Goal: Task Accomplishment & Management: Manage account settings

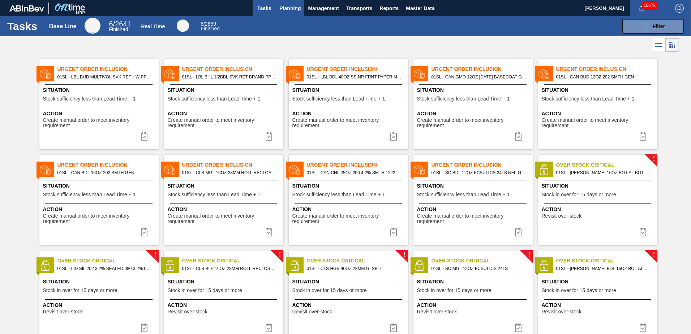
click at [290, 7] on span "Planning" at bounding box center [289, 8] width 21 height 9
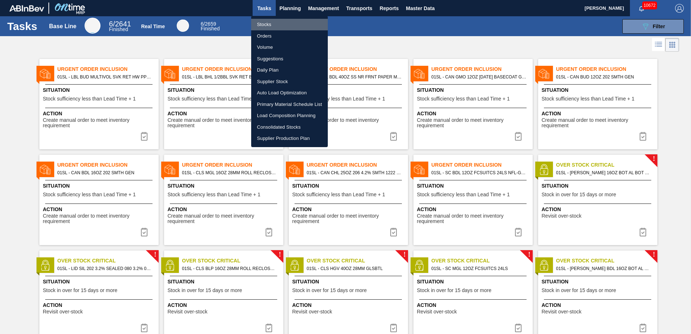
click at [294, 26] on li "Stocks" at bounding box center [289, 25] width 77 height 12
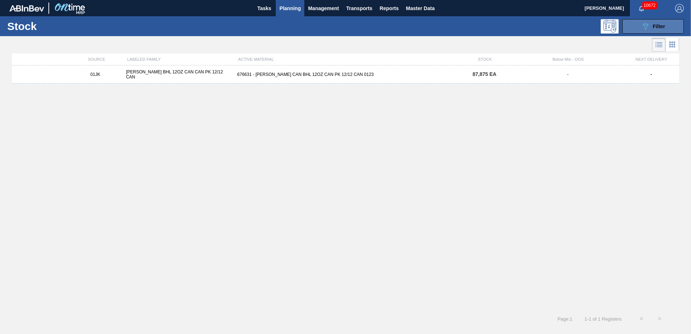
click at [639, 24] on button "089F7B8B-B2A5-4AFE-B5C0-19BA573D28AC Filter" at bounding box center [652, 26] width 61 height 14
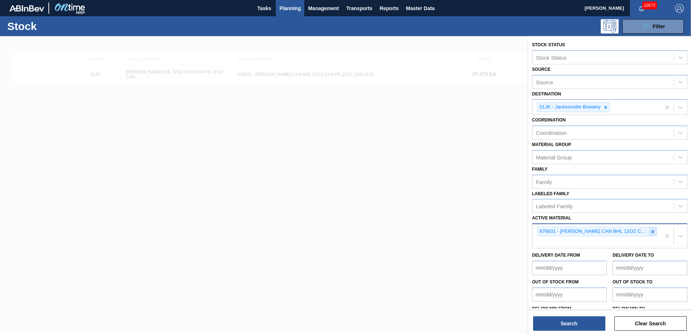
click at [651, 230] on icon at bounding box center [652, 231] width 5 height 5
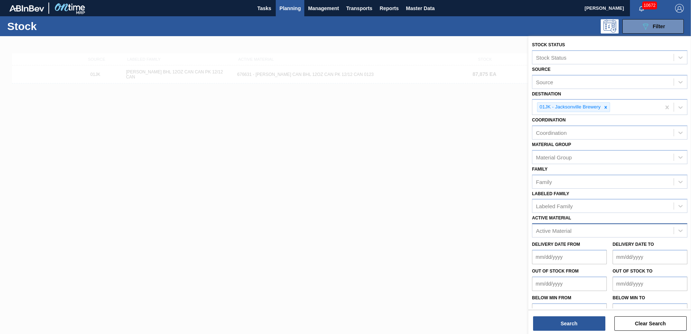
click at [553, 232] on div "Active Material" at bounding box center [553, 231] width 35 height 6
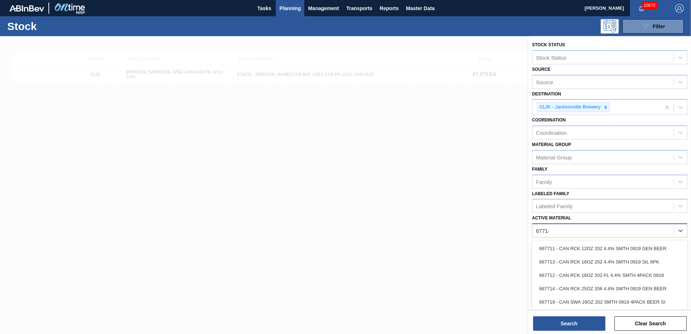
type Material "677149"
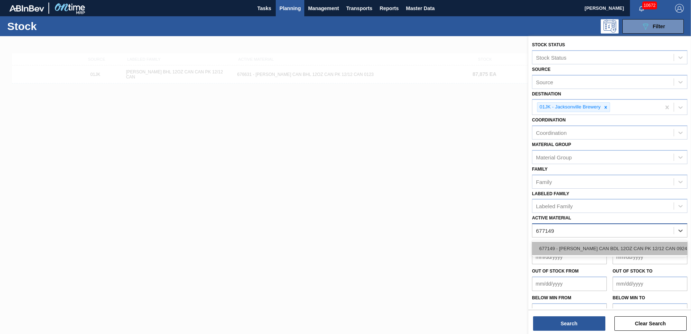
click at [548, 243] on div "677149 - CARR CAN BDL 12OZ CAN PK 12/12 CAN 0924" at bounding box center [609, 248] width 155 height 13
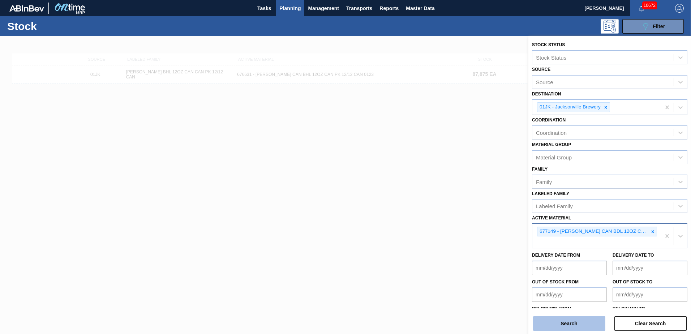
click at [550, 318] on button "Search" at bounding box center [569, 323] width 72 height 14
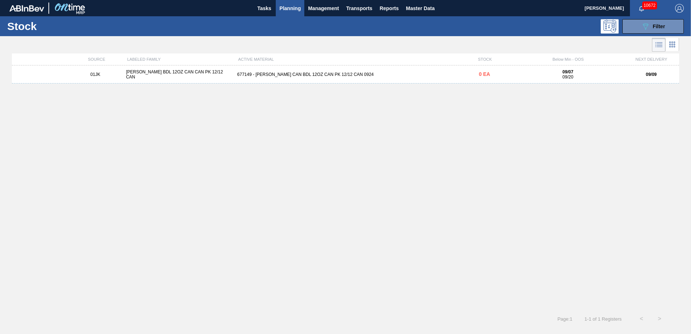
click at [433, 75] on div "677149 - CARR CAN BDL 12OZ CAN PK 12/12 CAN 0924" at bounding box center [345, 74] width 222 height 5
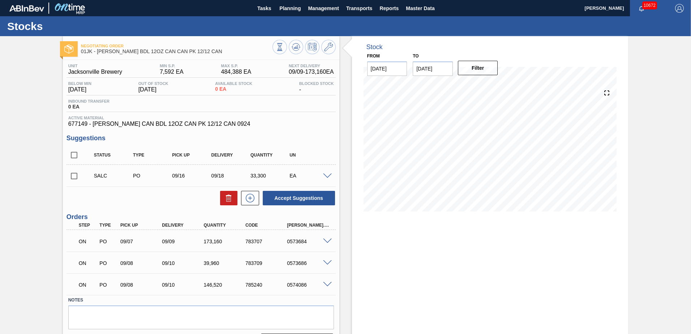
click at [325, 175] on span at bounding box center [327, 176] width 9 height 5
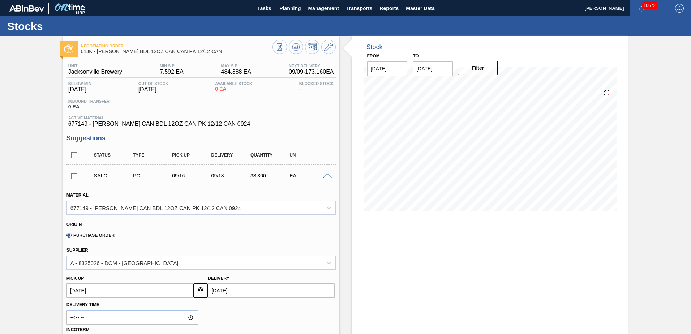
click at [327, 174] on span at bounding box center [327, 176] width 9 height 5
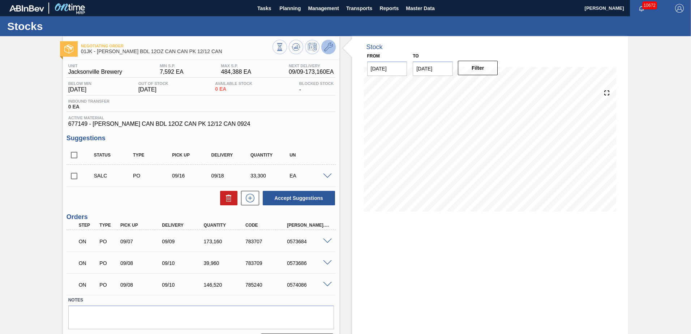
click at [328, 43] on icon at bounding box center [328, 47] width 9 height 9
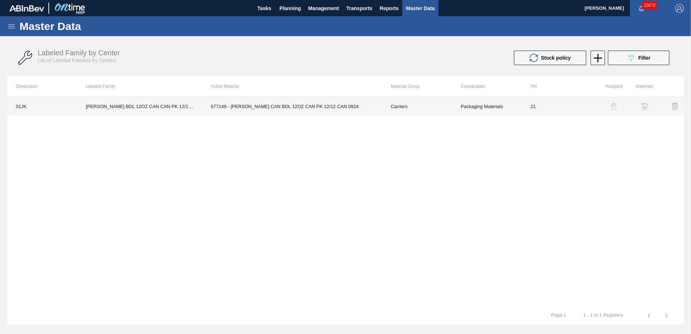
click at [557, 104] on td "21" at bounding box center [557, 106] width 70 height 18
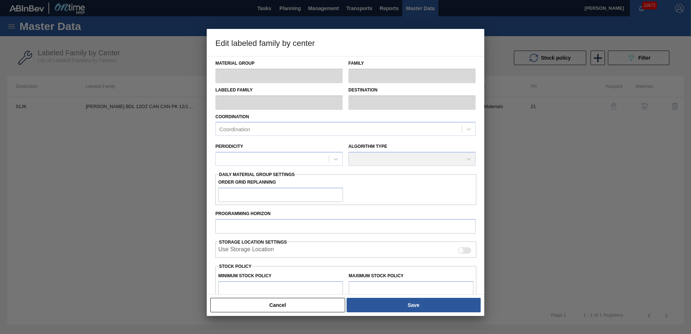
type input "Carriers"
type input "Can Carriers"
type input "CARR BDL 12OZ CAN CAN PK 12/12 CAN"
type input "01JK - Jacksonville Brewery"
type input "21"
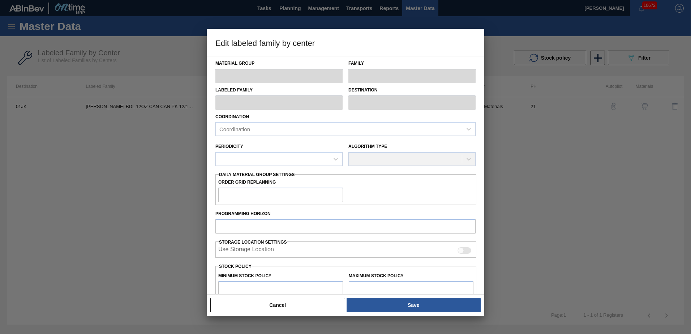
type input "7,592"
type input "484,388"
type input "0"
type input "7,592"
checkbox input "true"
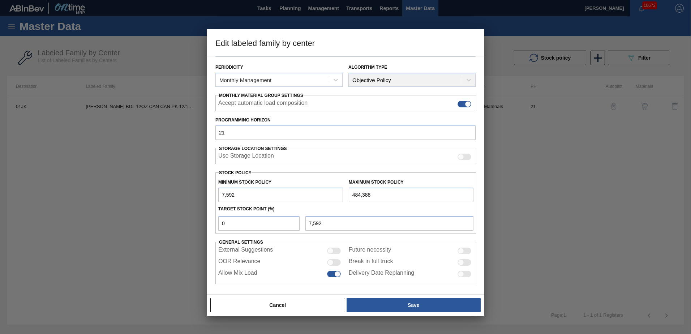
scroll to position [83, 0]
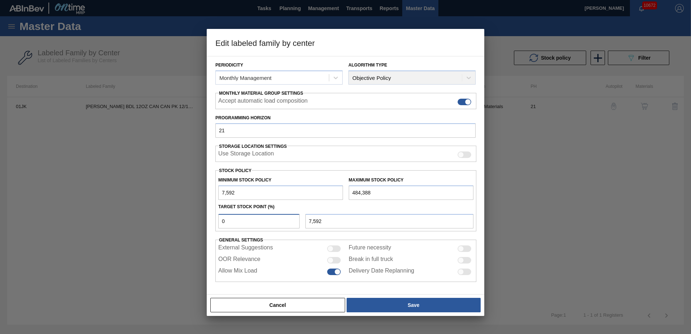
click at [270, 221] on input "0" at bounding box center [258, 221] width 81 height 14
type input "5"
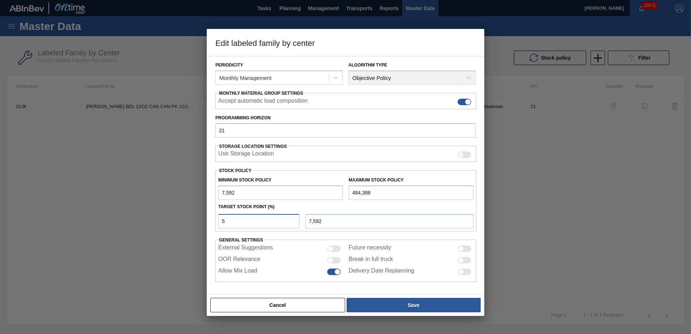
type input "31,432"
type input "7,592"
type input "2"
type input "17,128"
type input "7,592"
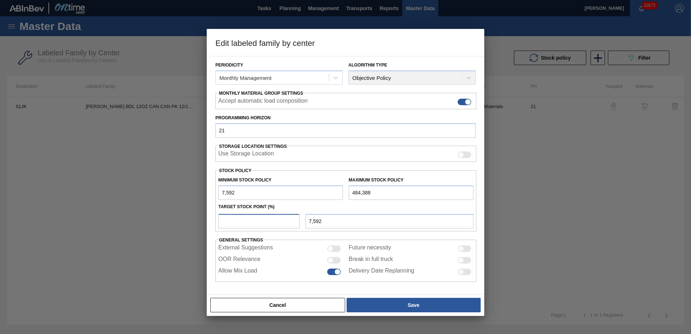
type input "1"
type input "12,360"
type input "1.5"
type input "14,744"
click at [333, 224] on input "14,744" at bounding box center [389, 221] width 168 height 14
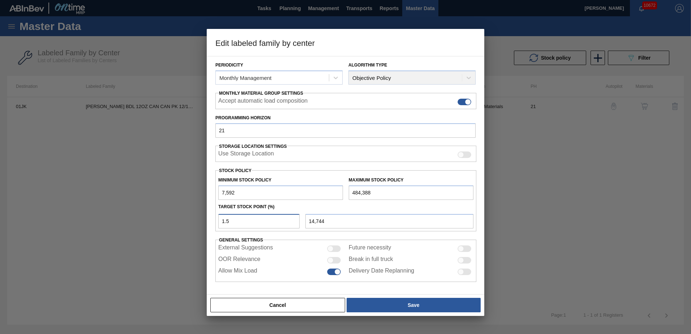
click at [254, 225] on input "1.5" at bounding box center [258, 221] width 81 height 14
click at [269, 224] on input "1.5" at bounding box center [258, 221] width 81 height 14
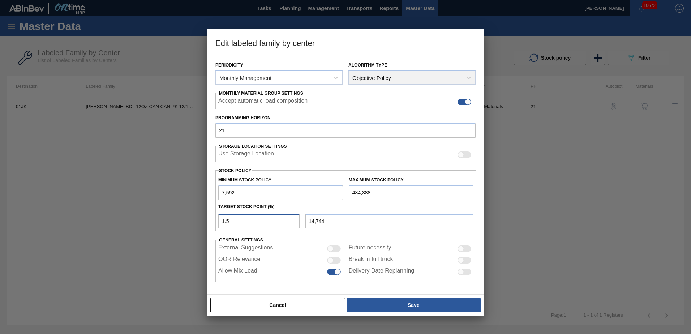
type input "1"
type input "12,360"
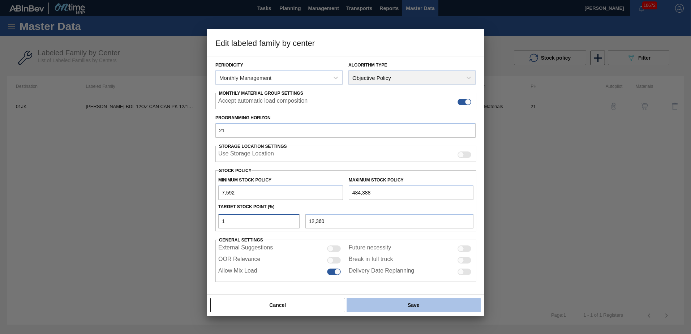
type input "1"
click at [410, 304] on button "Save" at bounding box center [414, 305] width 134 height 14
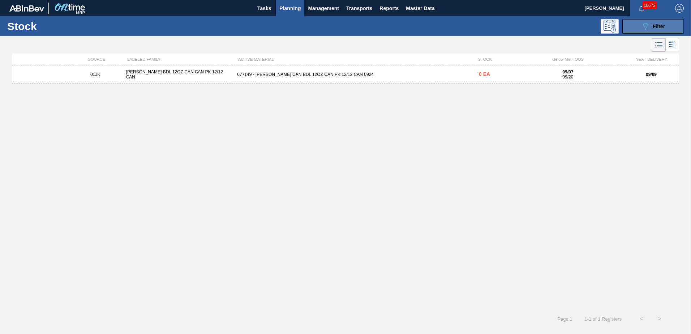
click at [667, 23] on button "089F7B8B-B2A5-4AFE-B5C0-19BA573D28AC Filter" at bounding box center [652, 26] width 61 height 14
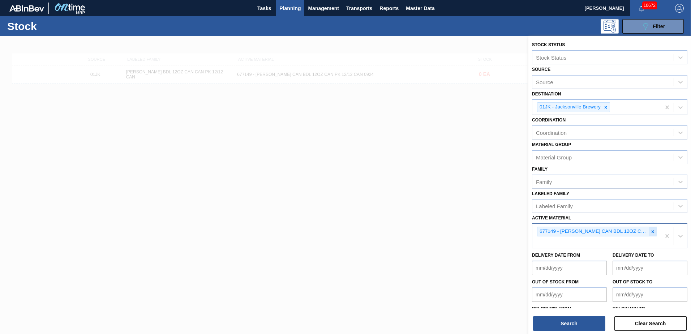
click at [652, 232] on icon at bounding box center [653, 231] width 3 height 3
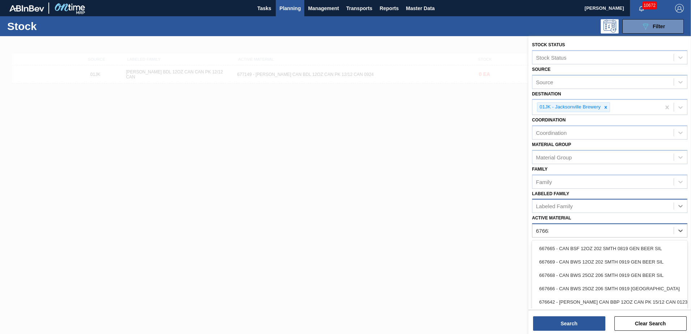
type Material "676631"
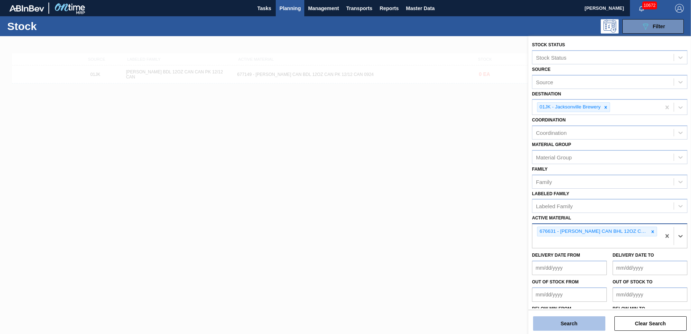
click at [545, 320] on button "Search" at bounding box center [569, 323] width 72 height 14
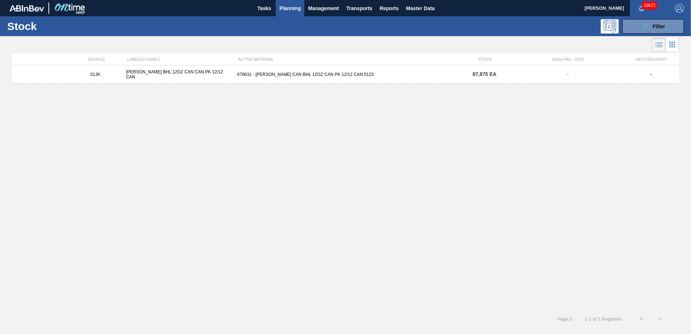
click at [459, 78] on div "01JK [PERSON_NAME] BHL 12OZ CAN CAN PK 12/12 CAN 676631 - [PERSON_NAME] CAN BHL…" at bounding box center [345, 74] width 667 height 18
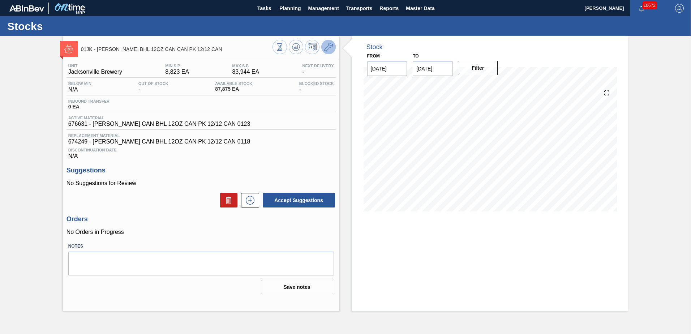
click at [329, 49] on icon at bounding box center [328, 47] width 9 height 9
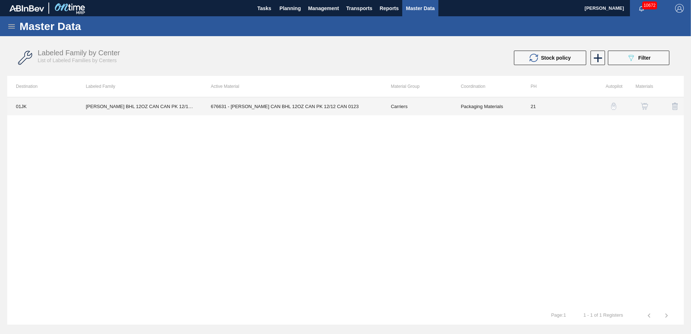
click at [418, 104] on td "Carriers" at bounding box center [417, 106] width 70 height 18
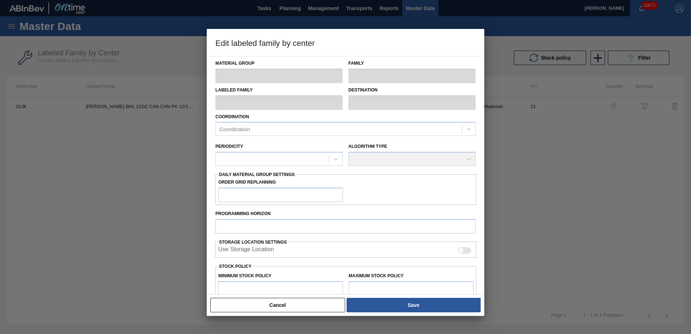
type input "Carriers"
type input "Can Carriers"
type input "[PERSON_NAME] BHL 12OZ CAN CAN PK 12/12 CAN"
type input "01JK - Jacksonville Brewery"
type input "21"
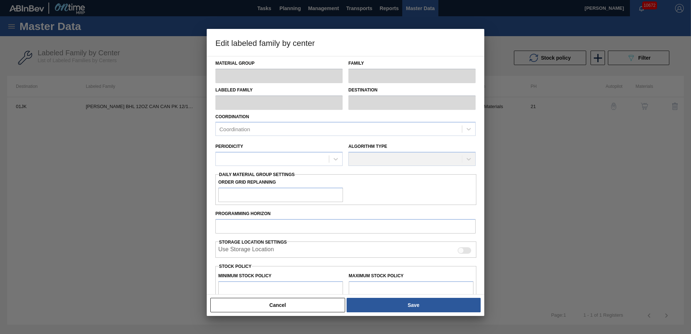
type input "8,823"
type input "83,944"
type input "0"
type input "8,823"
checkbox input "true"
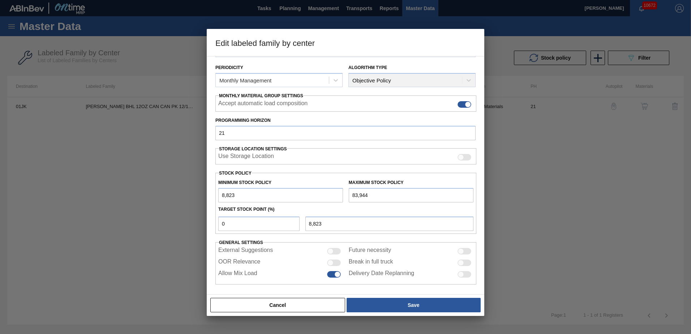
scroll to position [83, 0]
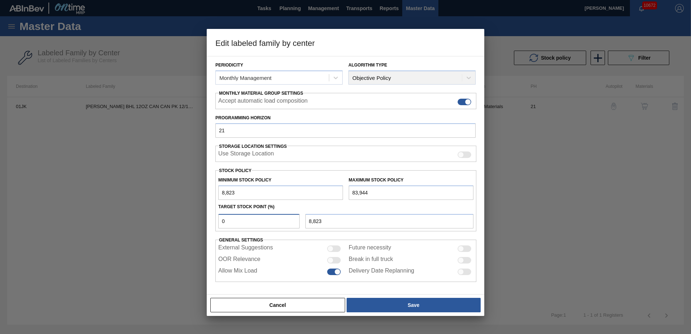
click at [277, 218] on input "0" at bounding box center [258, 221] width 81 height 14
type input "1"
type input "9,574"
type input "8,823"
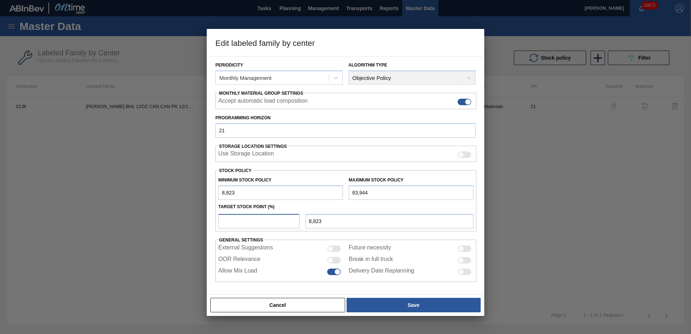
type input "2"
type input "10,325"
type input "8,823"
type input "3"
type input "11,077"
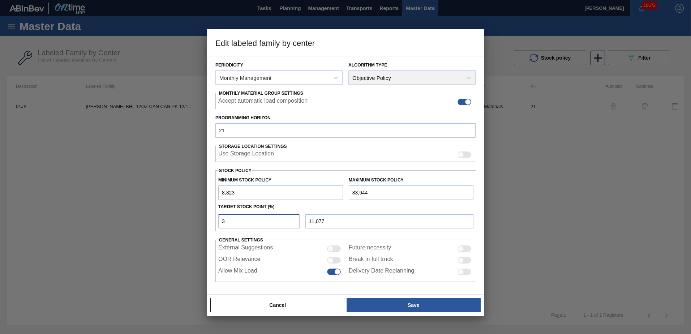
type input "8,823"
type input "4"
type input "11,828"
type input "8,823"
type input "5"
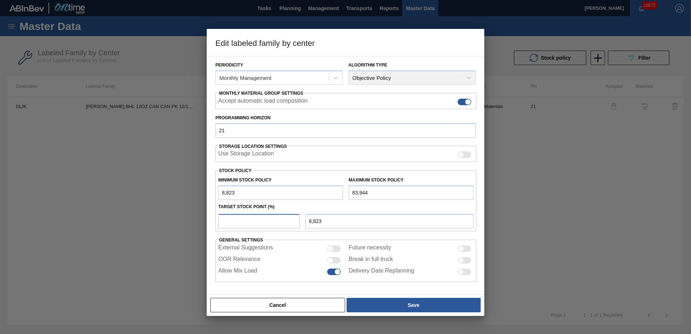
type input "12,579"
type input "8,823"
type input "6"
type input "13,330"
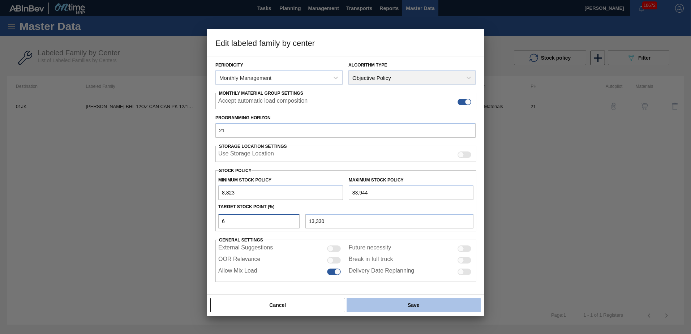
type input "6"
click at [364, 307] on button "Save" at bounding box center [414, 305] width 134 height 14
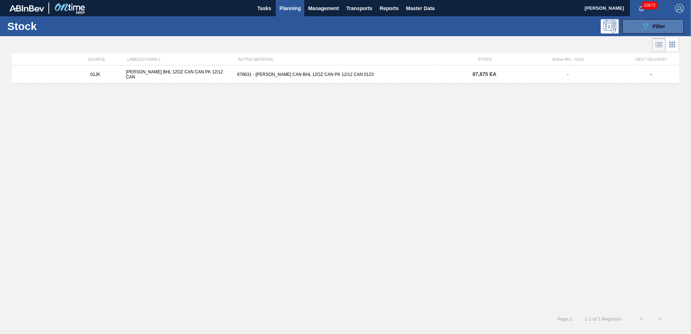
click at [642, 27] on icon "089F7B8B-B2A5-4AFE-B5C0-19BA573D28AC" at bounding box center [645, 26] width 9 height 9
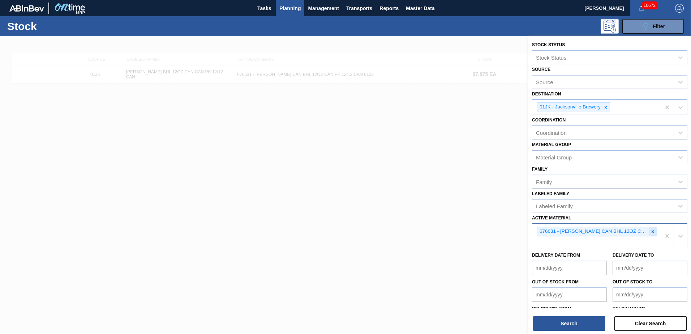
click at [653, 232] on icon at bounding box center [652, 231] width 5 height 5
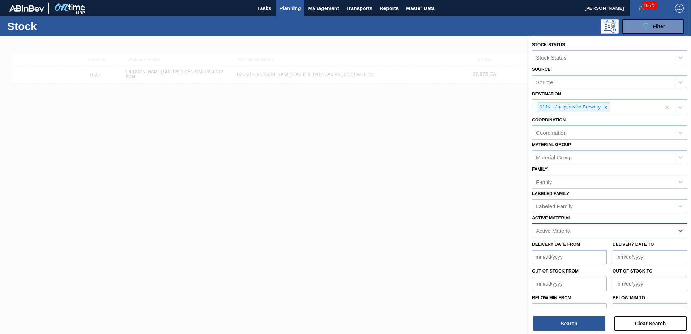
click at [640, 231] on div "Active Material" at bounding box center [602, 231] width 141 height 10
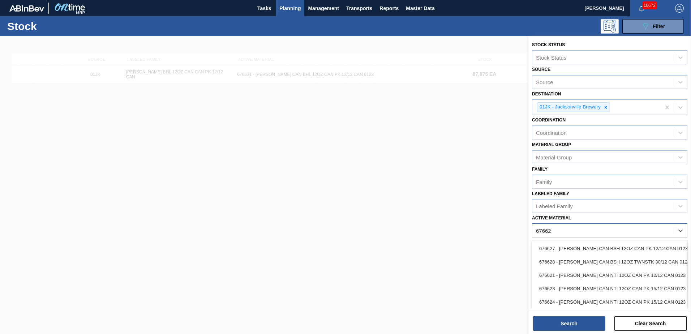
type Material "676627"
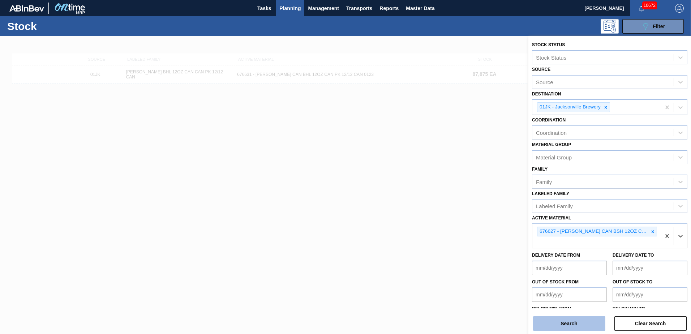
click at [547, 327] on button "Search" at bounding box center [569, 323] width 72 height 14
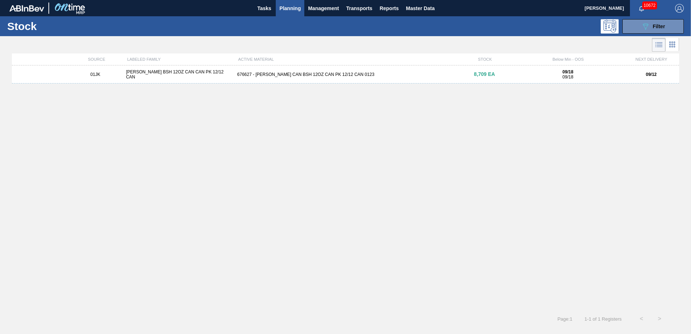
click at [424, 79] on div "01JK CARR BSH 12OZ CAN CAN PK 12/12 CAN 676627 - CARR CAN BSH 12OZ CAN PK 12/12…" at bounding box center [345, 74] width 667 height 18
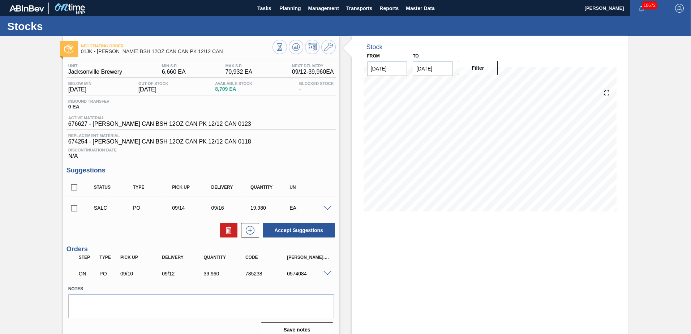
click at [68, 209] on input "checkbox" at bounding box center [74, 208] width 15 height 15
click at [231, 232] on icon at bounding box center [228, 230] width 9 height 9
checkbox input "false"
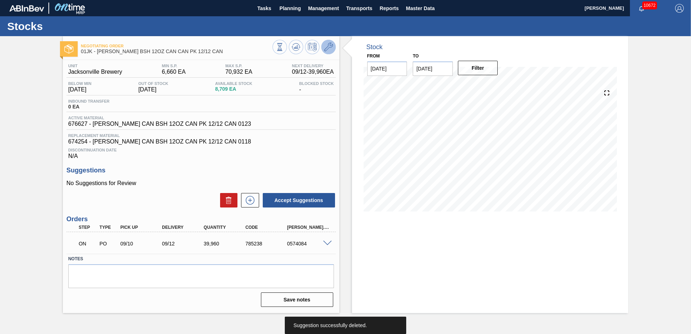
click at [332, 50] on icon at bounding box center [328, 47] width 9 height 9
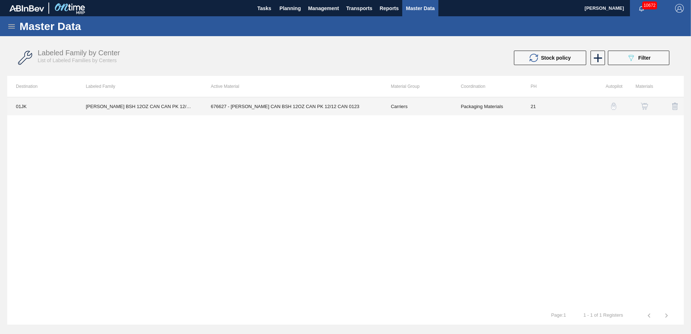
click at [504, 105] on td "Packaging Materials" at bounding box center [487, 106] width 70 height 18
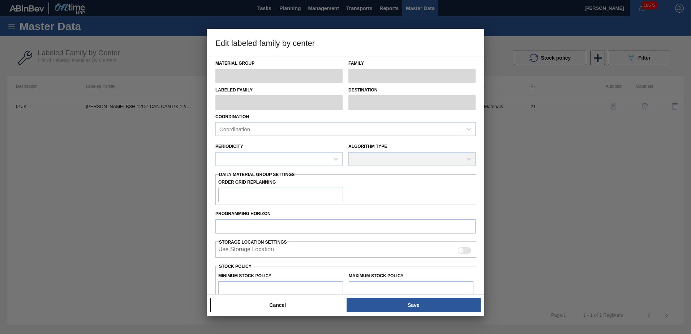
type input "Carriers"
type input "Can Carriers"
type input "CARR BSH 12OZ CAN CAN PK 12/12 CAN"
type input "01JK - Jacksonville Brewery"
type input "21"
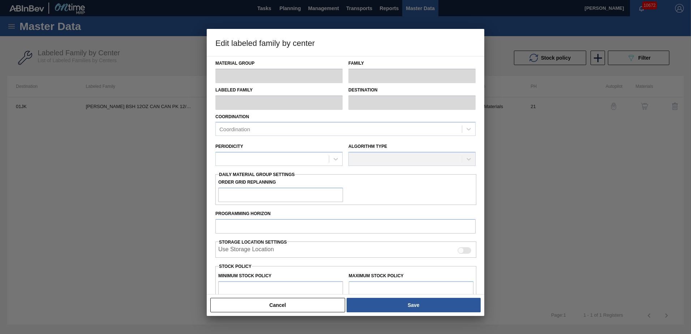
type input "6,660"
type input "70,932"
type input "0"
type input "6,660"
checkbox input "true"
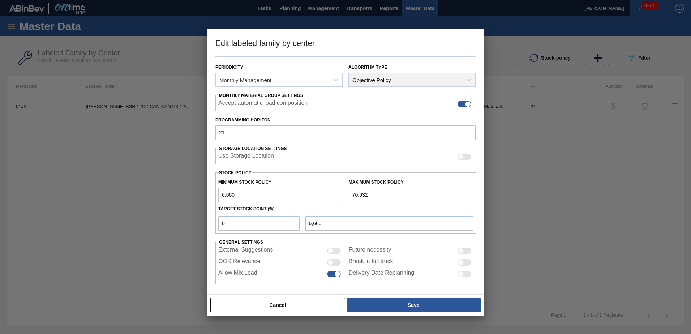
scroll to position [83, 0]
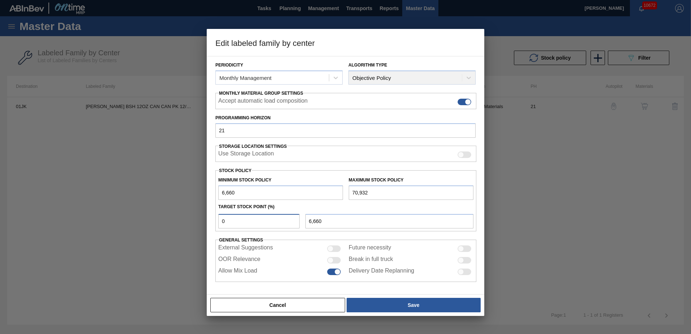
click at [281, 219] on input "0" at bounding box center [258, 221] width 81 height 14
type input "2"
type input "7,945"
type input "6,660"
type input "5"
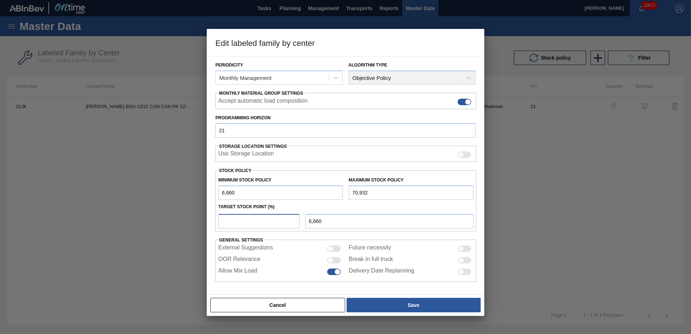
type input "9,874"
type input "6,660"
type input "7"
type input "11,159"
type input "6,660"
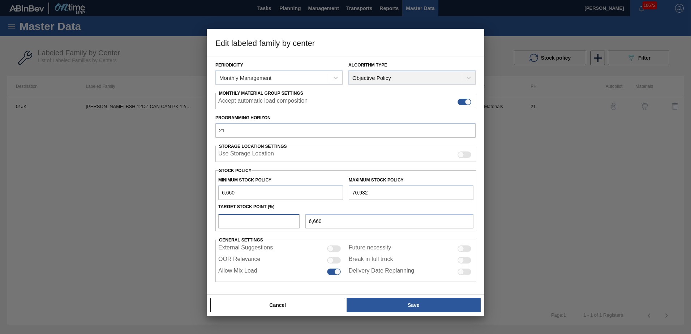
type input "8"
type input "11,802"
type input "6,660"
type input "9"
type input "12,444"
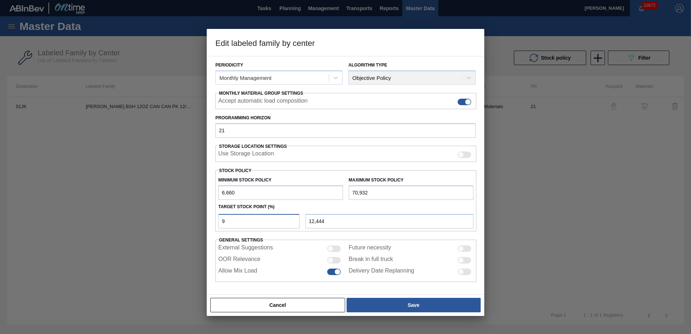
type input "6,660"
type input "1"
type input "7,303"
type input "10"
type input "13,087"
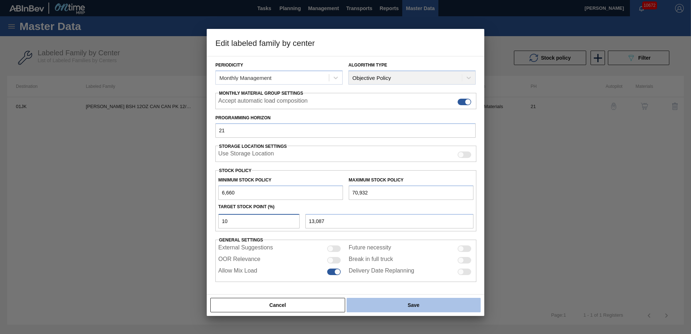
type input "1"
type input "7,303"
type input "11"
type input "13,730"
type input "11"
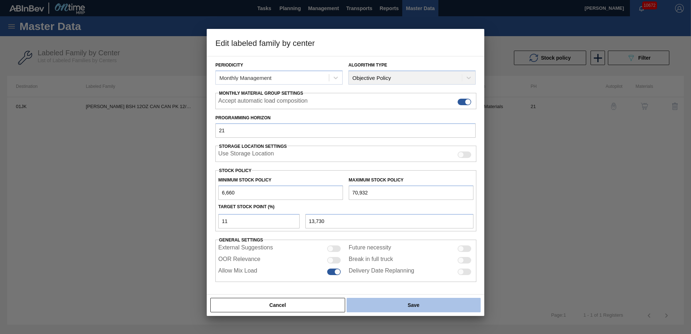
click at [391, 304] on button "Save" at bounding box center [414, 305] width 134 height 14
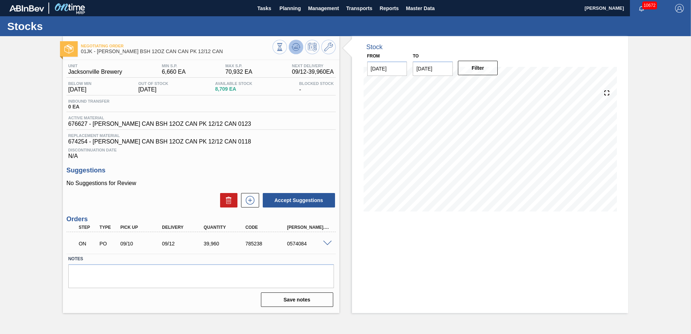
click at [302, 47] on button at bounding box center [296, 47] width 14 height 14
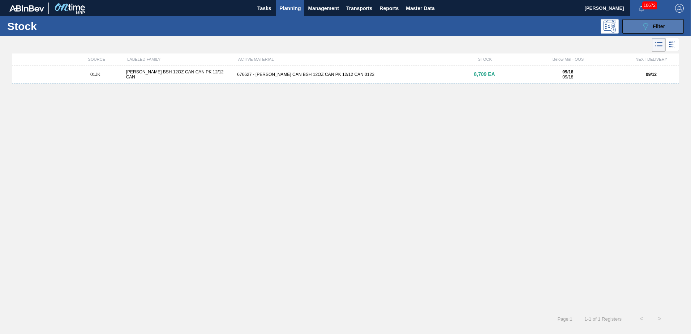
click at [654, 28] on span "Filter" at bounding box center [659, 26] width 12 height 6
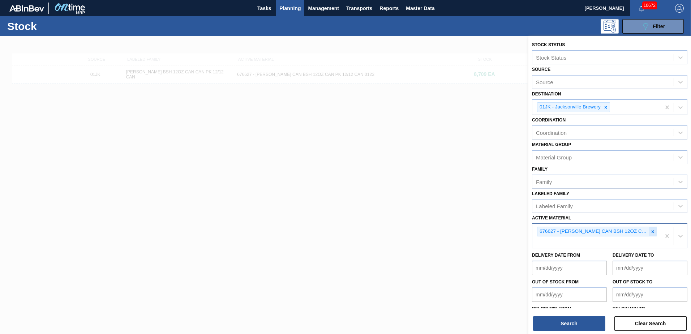
click at [655, 230] on div at bounding box center [653, 231] width 8 height 9
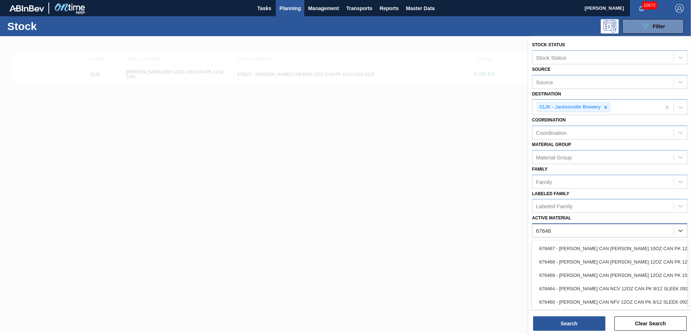
type Material "676468"
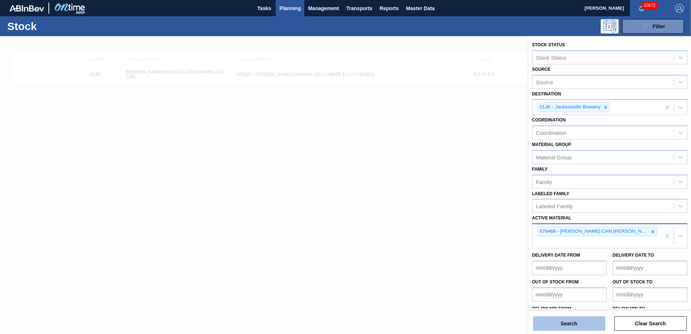
click at [548, 326] on button "Search" at bounding box center [569, 323] width 72 height 14
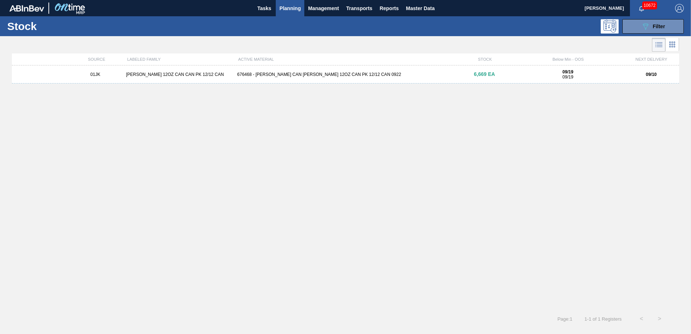
click at [402, 73] on div "676468 - CARR CAN BUD 12OZ CAN PK 12/12 CAN 0922" at bounding box center [345, 74] width 222 height 5
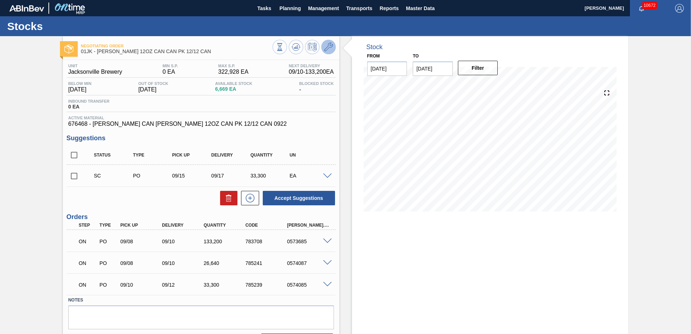
click at [326, 47] on icon at bounding box center [328, 47] width 9 height 9
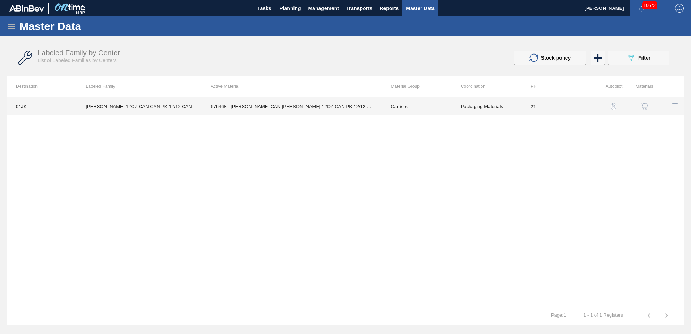
click at [508, 106] on td "Packaging Materials" at bounding box center [487, 106] width 70 height 18
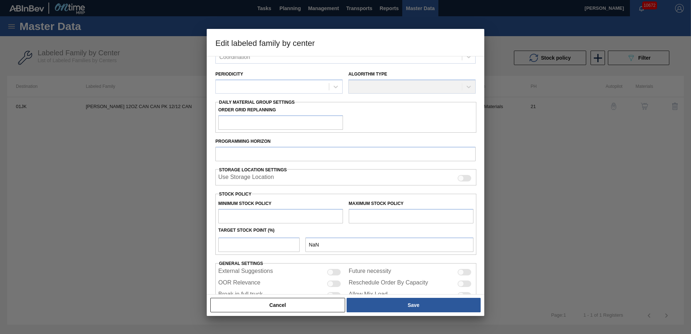
type input "Carriers"
type input "Can Carriers"
type input "CARR BUD 12OZ CAN CAN PK 12/12 CAN"
type input "01JK - Jacksonville Brewery"
type input "21"
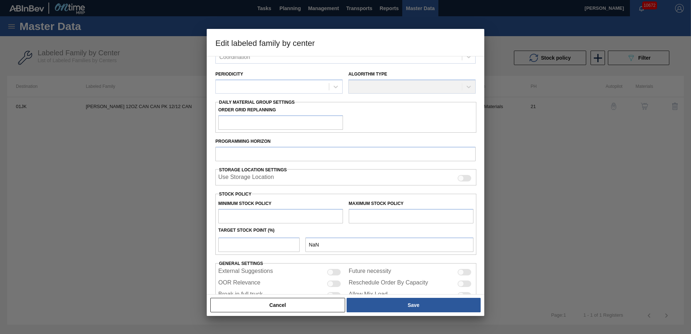
type input "0"
type input "322,928"
type input "4"
type input "12,917"
checkbox input "true"
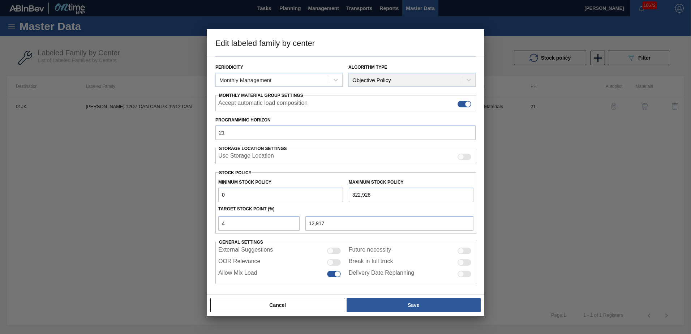
scroll to position [83, 0]
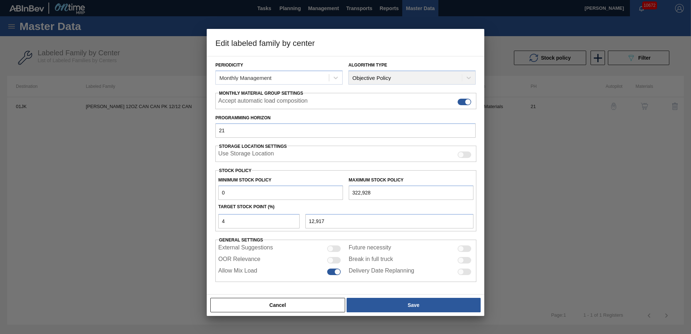
click at [166, 214] on div at bounding box center [345, 167] width 691 height 334
click at [170, 192] on div at bounding box center [345, 167] width 691 height 334
click at [265, 306] on button "Cancel" at bounding box center [277, 305] width 135 height 14
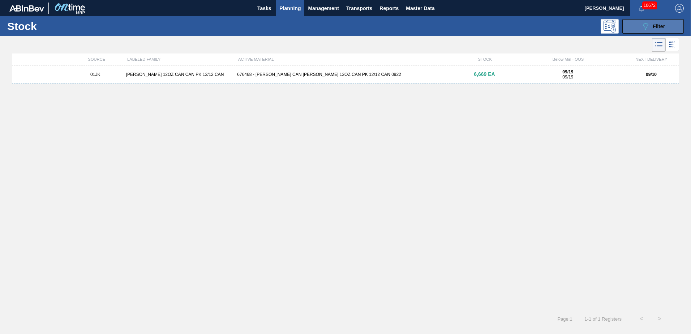
click at [632, 30] on button "089F7B8B-B2A5-4AFE-B5C0-19BA573D28AC Filter" at bounding box center [652, 26] width 61 height 14
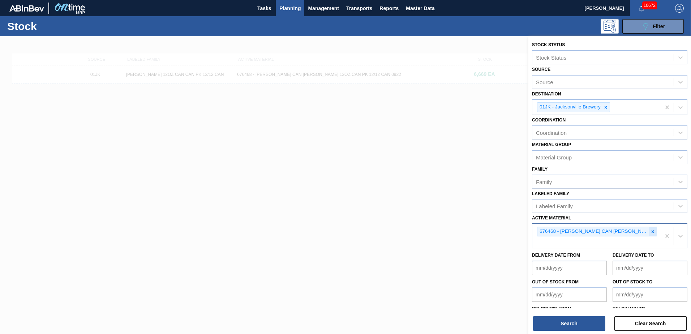
click at [651, 230] on icon at bounding box center [652, 231] width 5 height 5
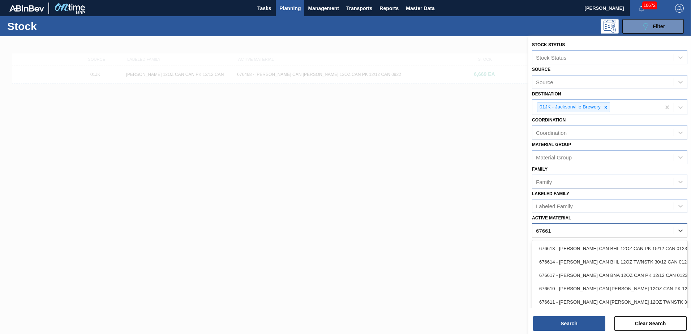
type Material "676618"
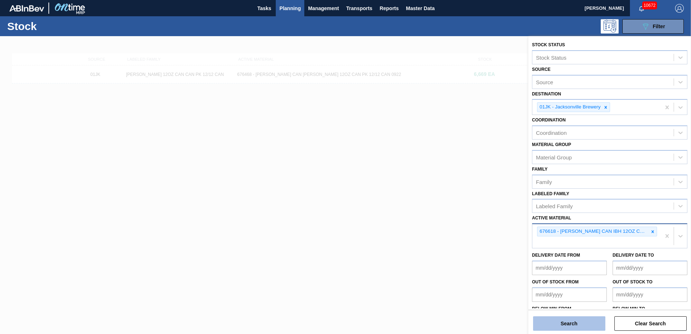
click at [545, 322] on button "Search" at bounding box center [569, 323] width 72 height 14
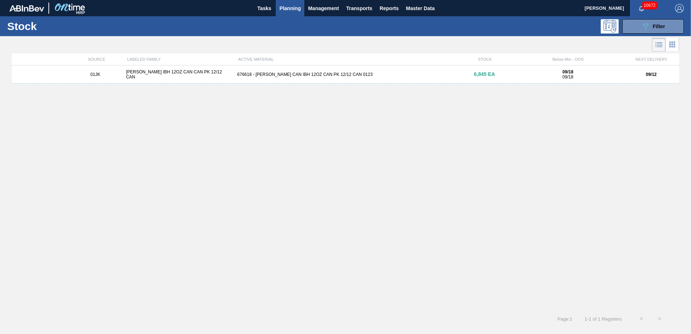
click at [446, 73] on div "676618 - [PERSON_NAME] CAN IBH 12OZ CAN PK 12/12 CAN 0123" at bounding box center [345, 74] width 222 height 5
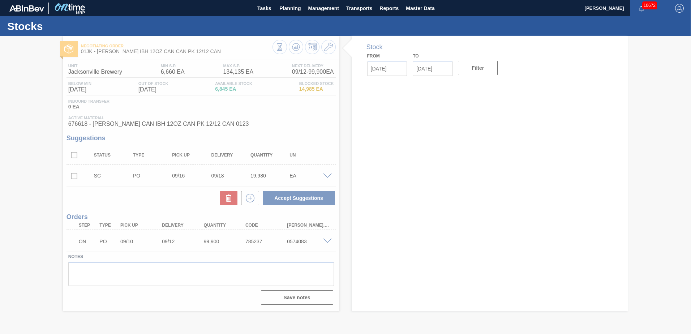
type input "[DATE]"
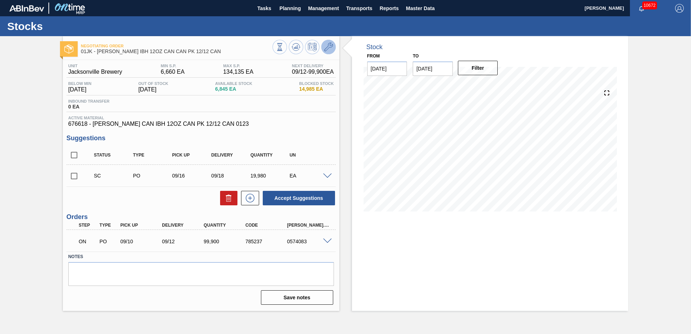
click at [325, 51] on icon at bounding box center [328, 47] width 9 height 9
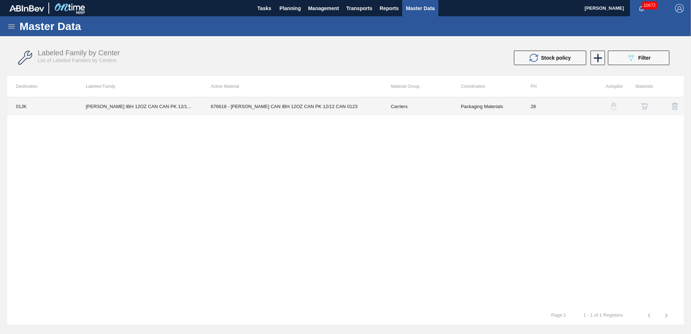
click at [312, 104] on td "676618 - [PERSON_NAME] CAN IBH 12OZ CAN PK 12/12 CAN 0123" at bounding box center [292, 106] width 180 height 18
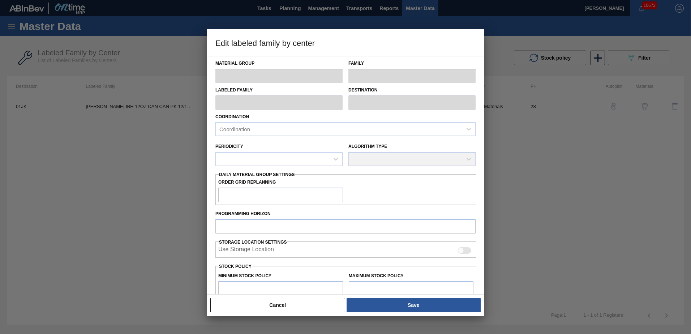
type input "Carriers"
type input "Can Carriers"
type input "[PERSON_NAME] IBH 12OZ CAN CAN PK 12/12 CAN"
type input "01JK - Jacksonville Brewery"
type input "28"
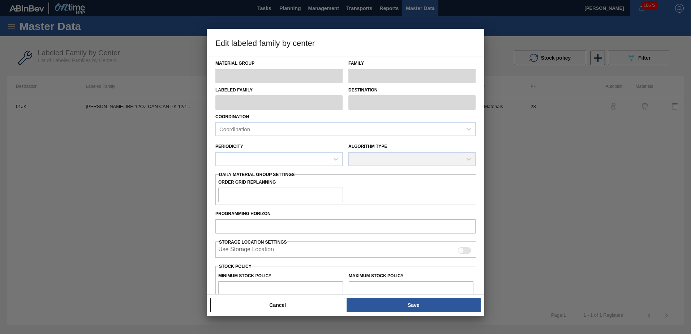
type input "6,660"
type input "134,135"
type input "0"
type input "6,660"
checkbox input "true"
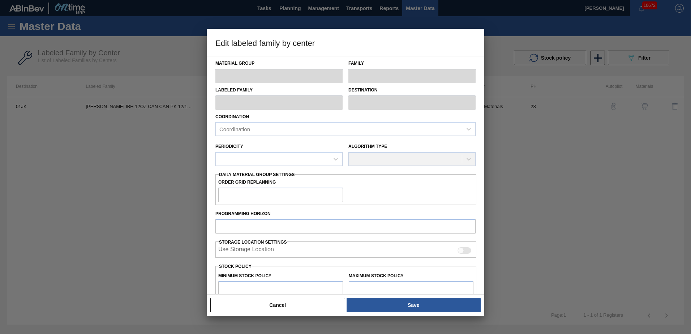
checkbox input "true"
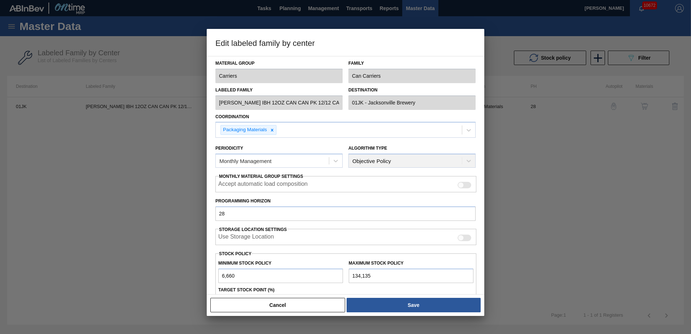
scroll to position [72, 0]
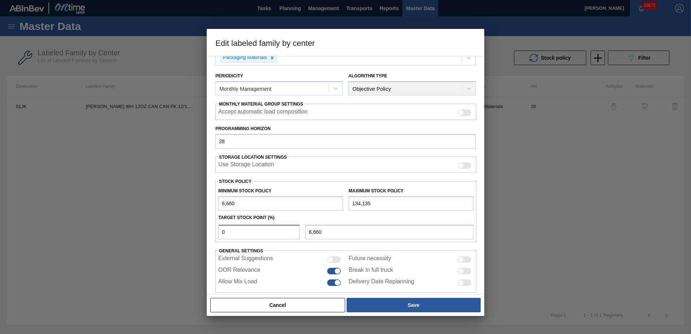
click at [274, 229] on input "0" at bounding box center [258, 232] width 81 height 14
type input "2"
type input "9,210"
type input "6,660"
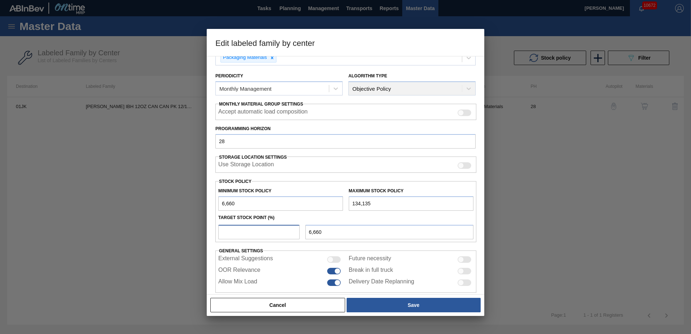
type input "5"
type input "13,034"
type input "6,660"
type input "6"
type input "14,309"
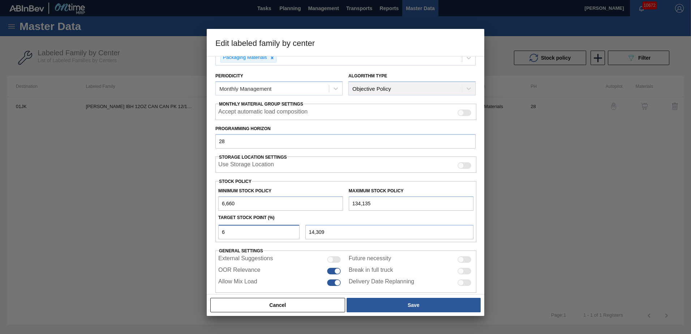
type input "6,660"
type input "5"
type input "13,034"
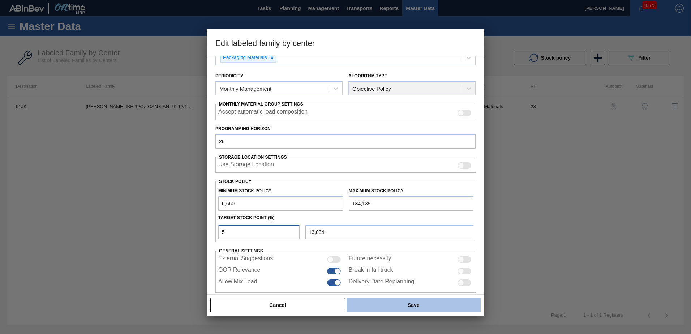
type input "5"
click at [386, 307] on button "Save" at bounding box center [414, 305] width 134 height 14
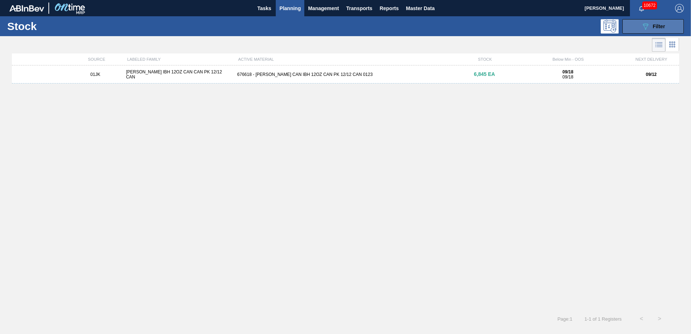
click at [656, 26] on span "Filter" at bounding box center [659, 26] width 12 height 6
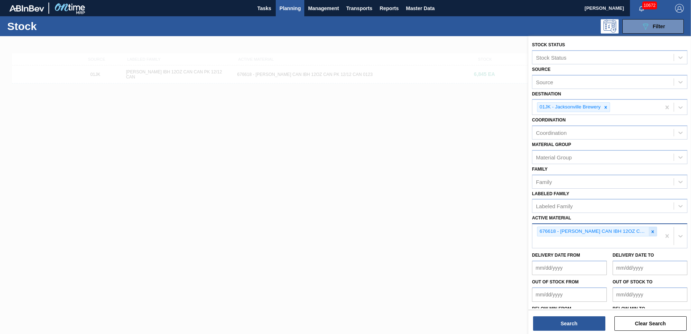
click at [653, 232] on icon at bounding box center [652, 231] width 5 height 5
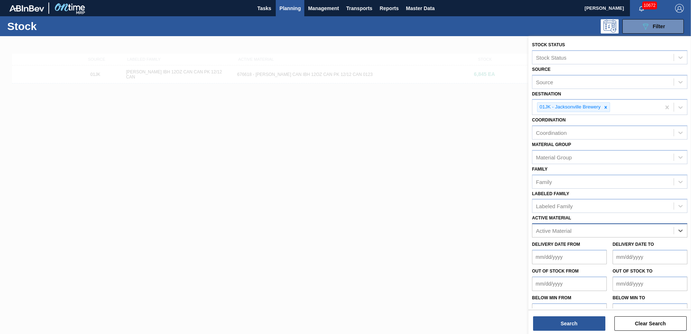
click at [608, 226] on div "Active Material" at bounding box center [602, 231] width 141 height 10
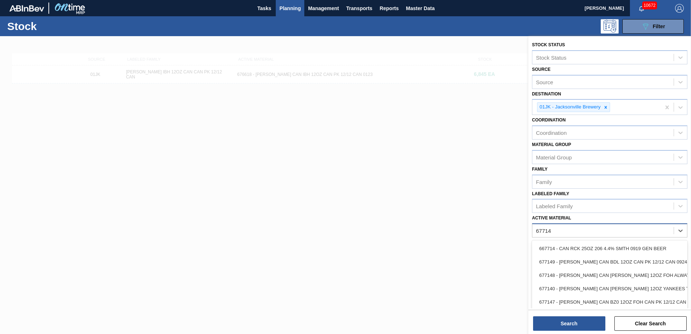
type Material "677149"
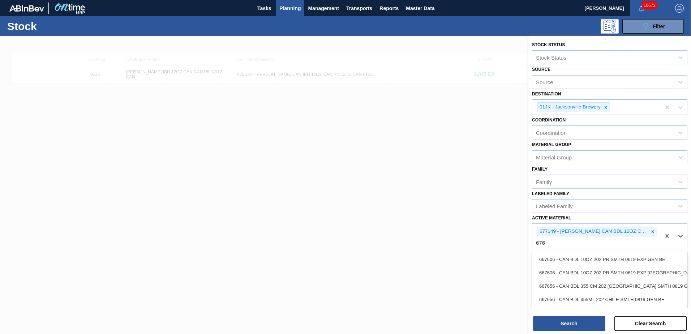
type Material "676"
click at [282, 9] on span "Planning" at bounding box center [289, 8] width 21 height 9
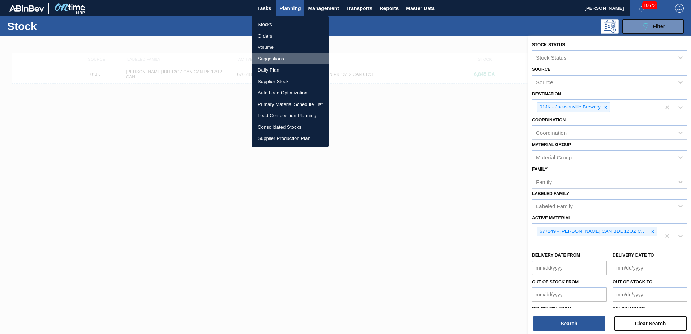
click at [274, 57] on li "Suggestions" at bounding box center [290, 59] width 77 height 12
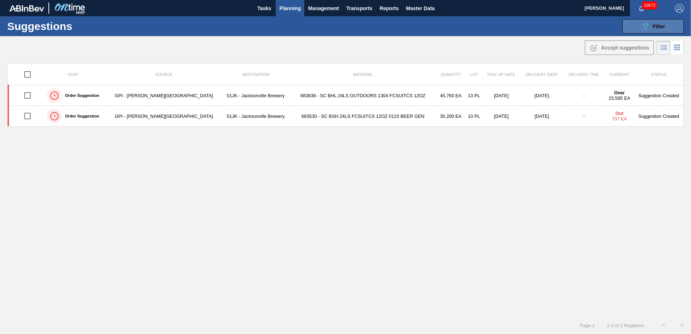
drag, startPoint x: 526, startPoint y: 13, endPoint x: 662, endPoint y: 29, distance: 136.8
click at [662, 29] on div "089F7B8B-B2A5-4AFE-B5C0-19BA573D28AC Filter" at bounding box center [653, 26] width 24 height 9
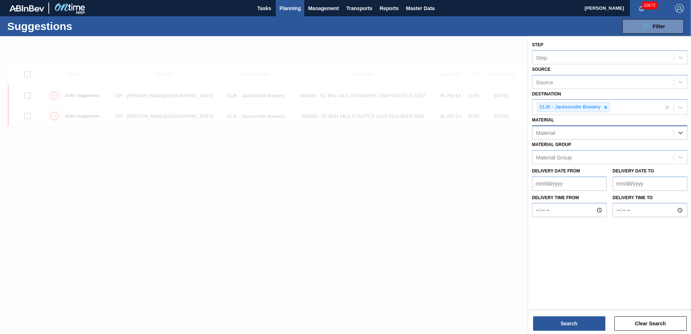
click at [660, 137] on div "Material" at bounding box center [602, 133] width 141 height 10
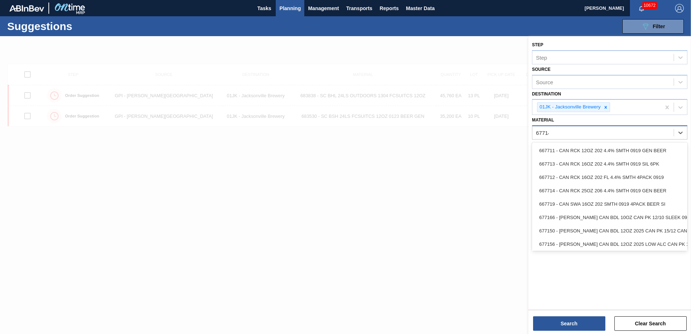
type input "677149"
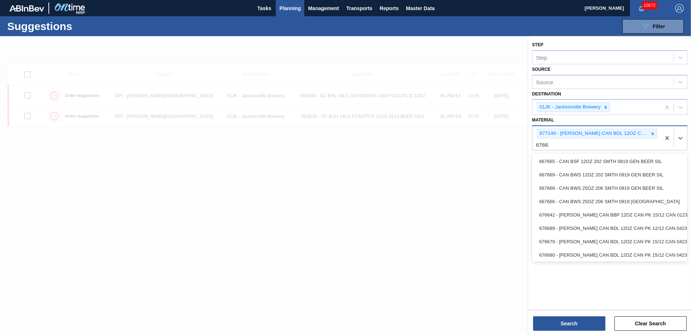
type input "676631"
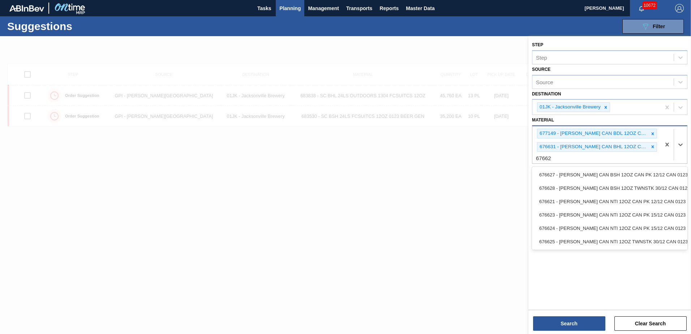
type input "676627"
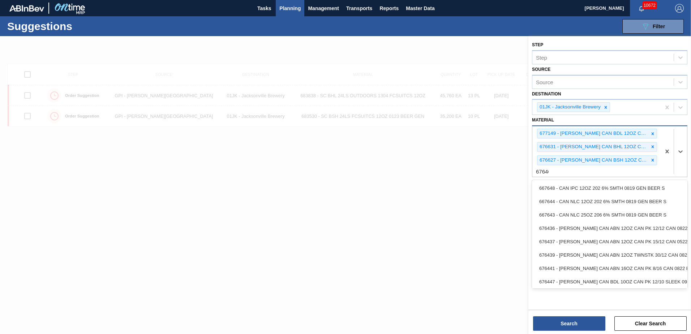
type input "676468"
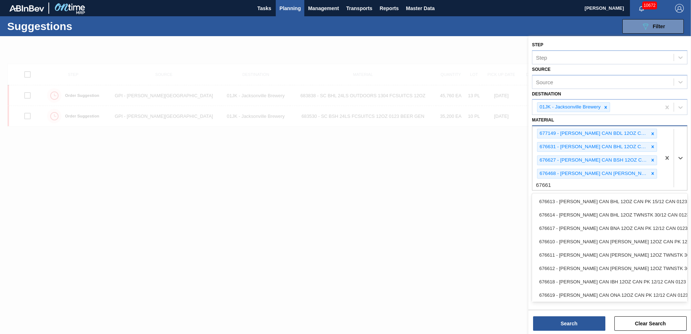
type input "676618"
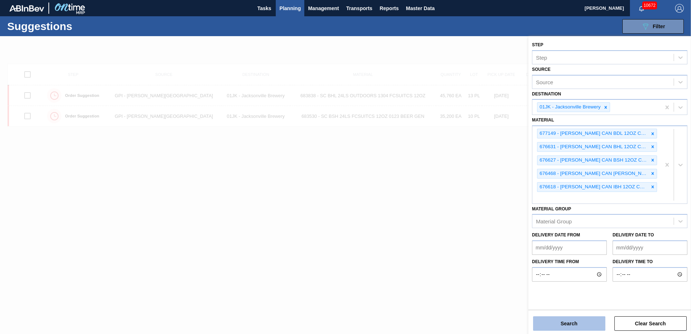
click at [550, 318] on button "Search" at bounding box center [569, 323] width 72 height 14
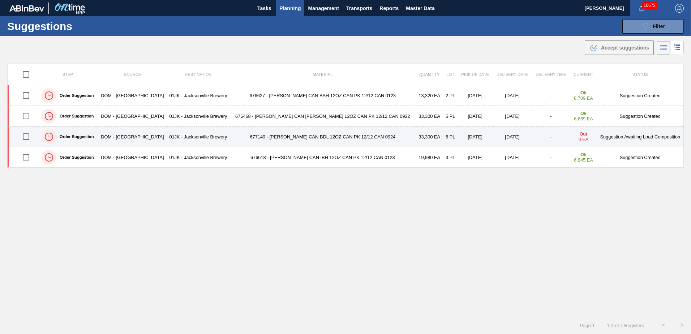
click at [337, 135] on td "677149 - CARR CAN BDL 12OZ CAN PK 12/12 CAN 0924" at bounding box center [323, 137] width 186 height 21
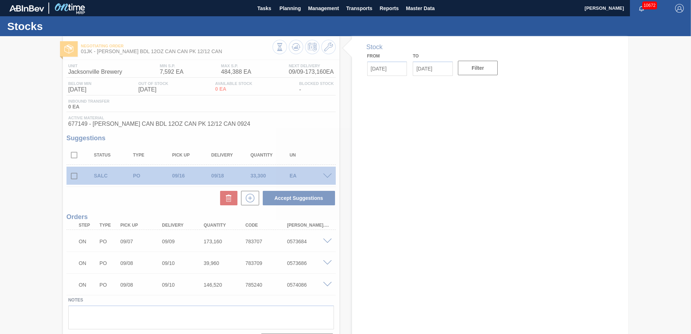
type input "[DATE]"
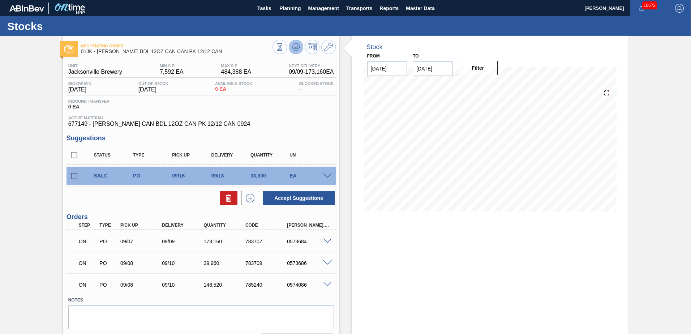
click at [299, 45] on icon at bounding box center [296, 47] width 9 height 9
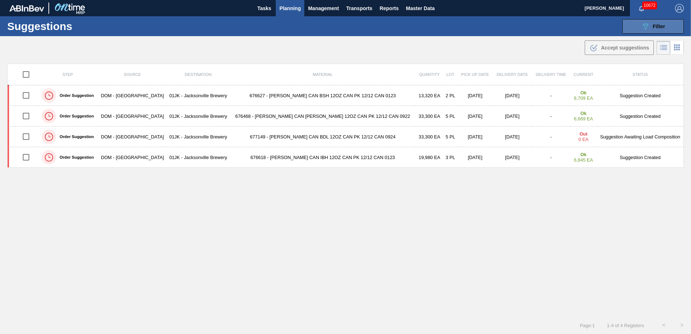
click at [656, 25] on span "Filter" at bounding box center [659, 26] width 12 height 6
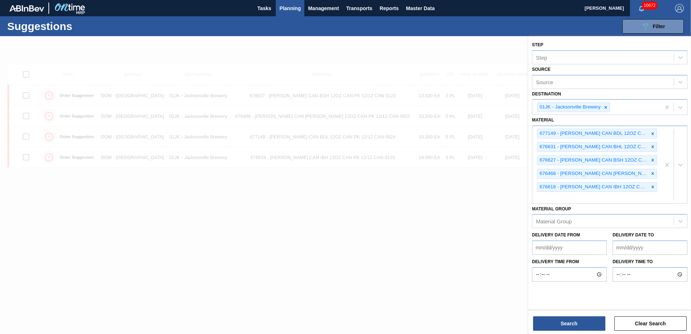
click at [437, 194] on div at bounding box center [345, 203] width 691 height 334
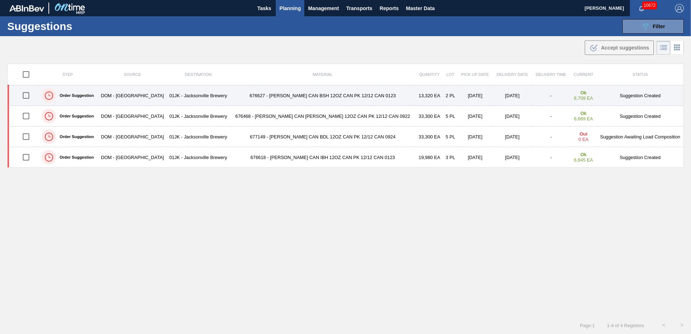
click at [273, 98] on td "676627 - CARR CAN BSH 12OZ CAN PK 12/12 CAN 0123" at bounding box center [323, 95] width 186 height 21
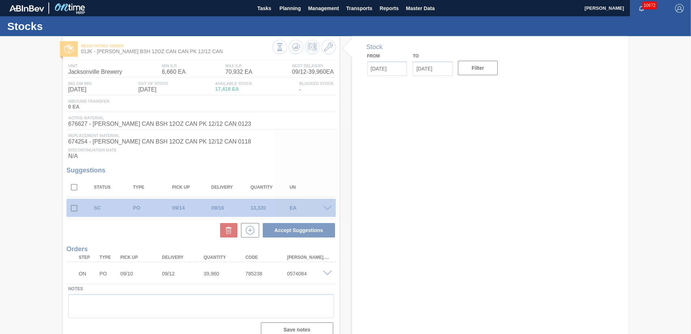
type input "[DATE]"
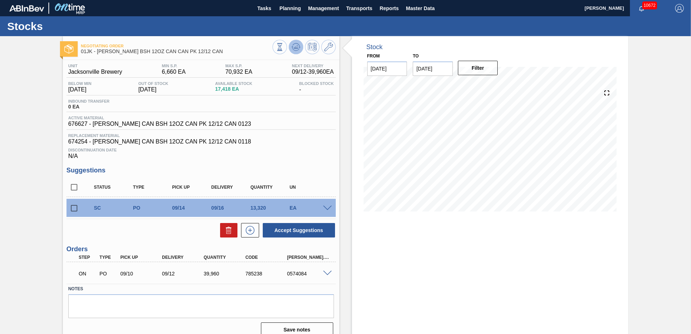
click at [294, 50] on icon at bounding box center [296, 47] width 9 height 9
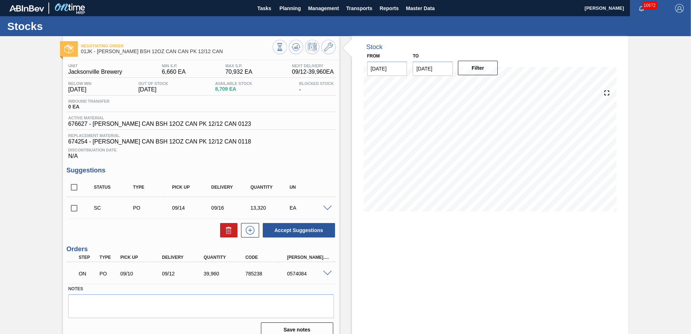
click at [331, 210] on div at bounding box center [328, 207] width 14 height 5
click at [328, 208] on span at bounding box center [327, 208] width 9 height 5
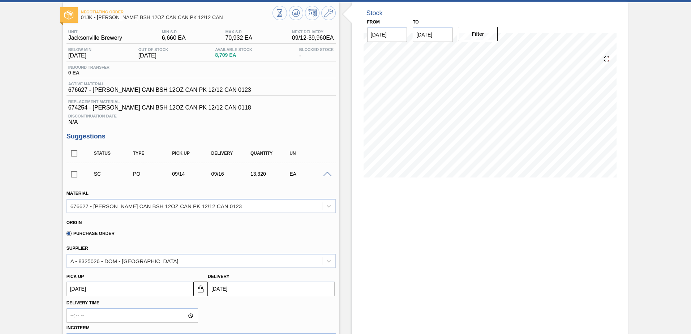
scroll to position [72, 0]
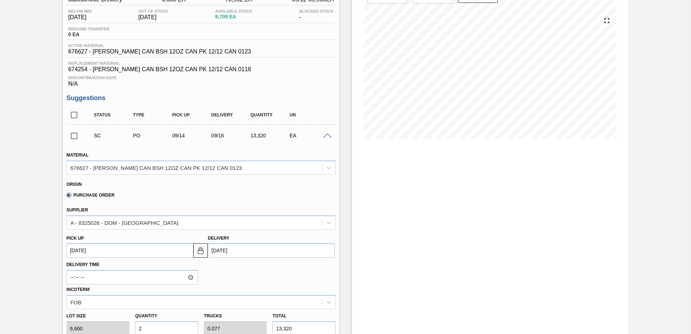
click at [328, 138] on span at bounding box center [327, 135] width 9 height 5
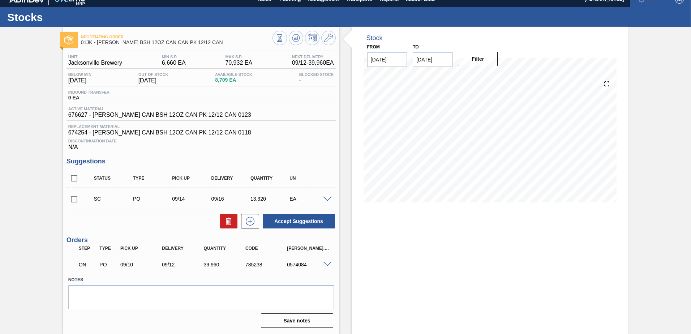
scroll to position [9, 0]
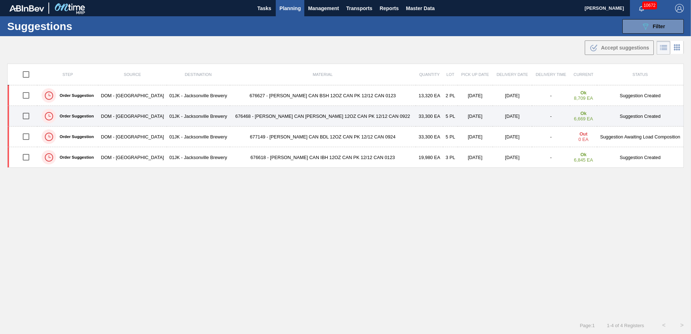
click at [356, 115] on td "676468 - CARR CAN BUD 12OZ CAN PK 12/12 CAN 0922" at bounding box center [323, 116] width 186 height 21
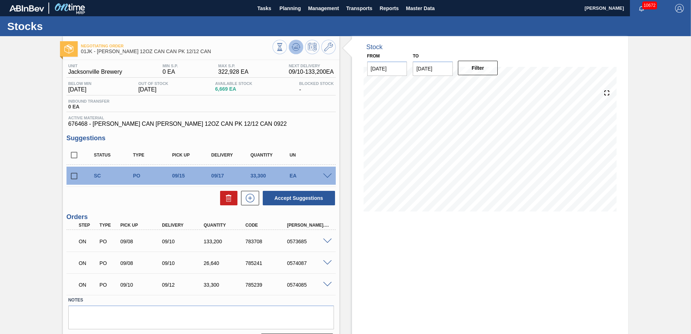
click at [296, 50] on icon at bounding box center [296, 47] width 9 height 9
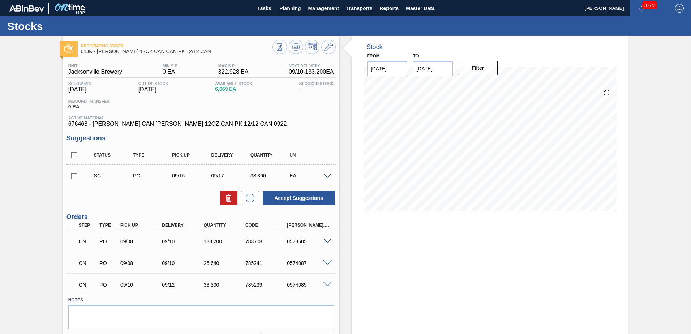
click at [324, 176] on span at bounding box center [327, 176] width 9 height 5
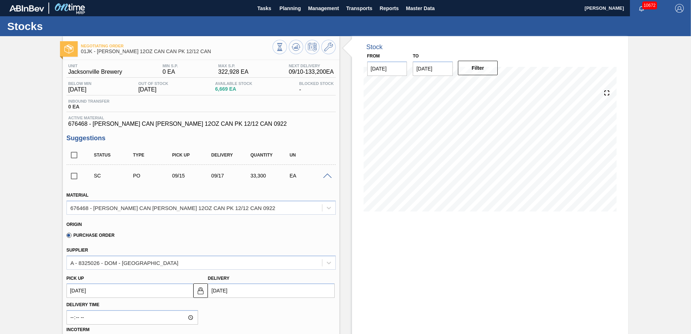
click at [327, 175] on span at bounding box center [327, 176] width 9 height 5
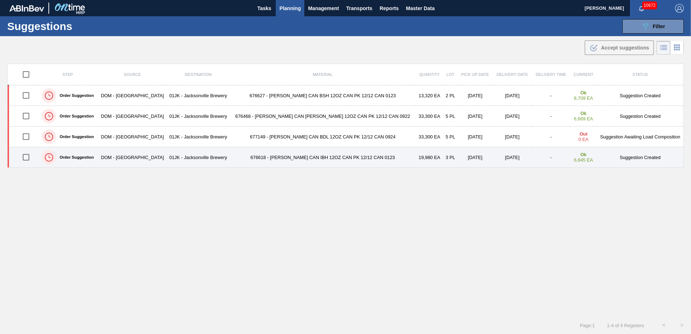
click at [416, 155] on td "19,980 EA" at bounding box center [429, 157] width 27 height 21
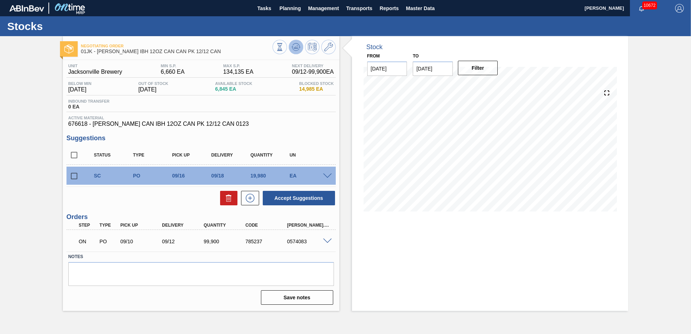
click at [296, 51] on span at bounding box center [296, 47] width 9 height 9
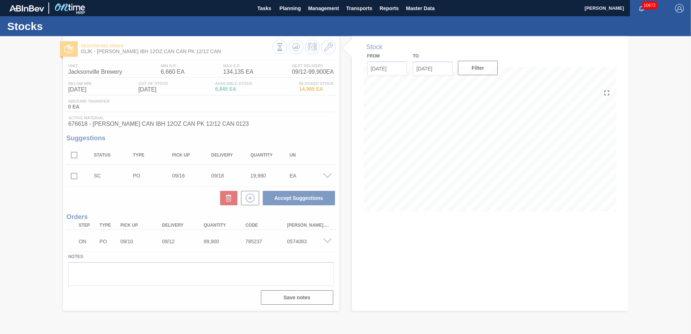
type up103599677 "09/16/2025"
type input "09/18/2025"
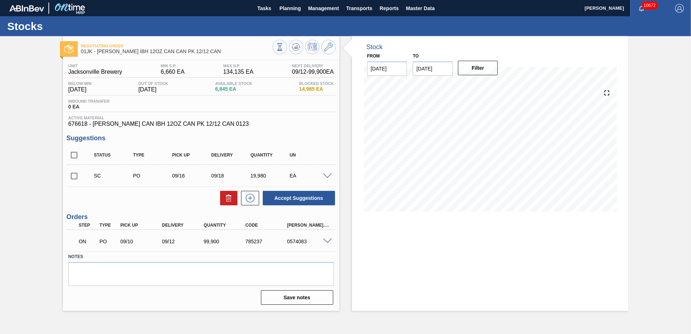
click at [326, 175] on span at bounding box center [327, 176] width 9 height 5
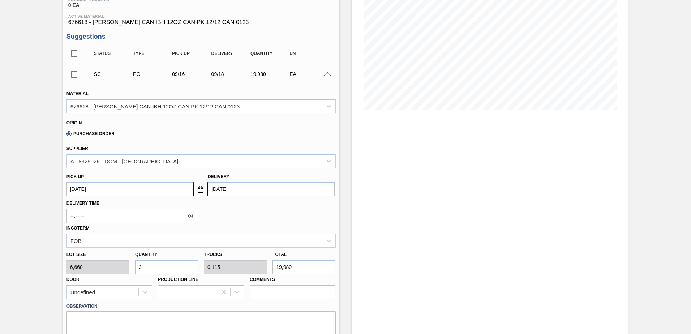
scroll to position [108, 0]
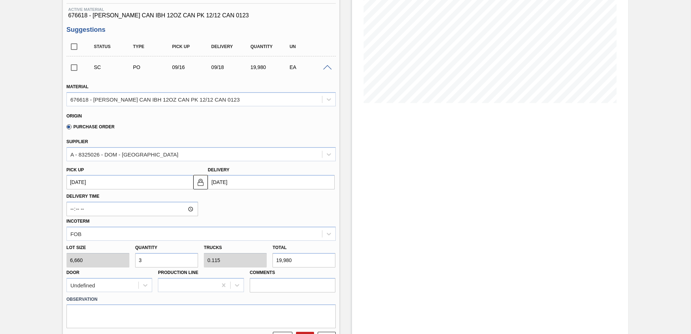
click at [325, 67] on span at bounding box center [327, 67] width 9 height 5
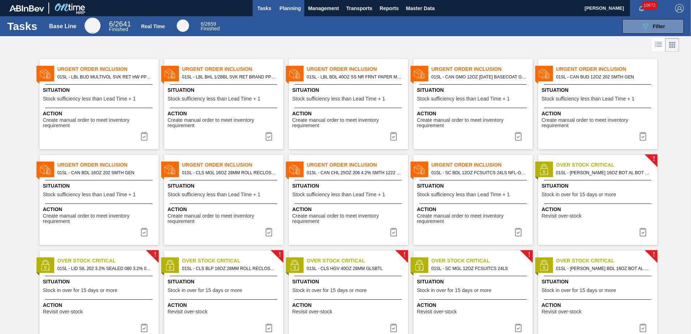
click at [286, 10] on span "Planning" at bounding box center [289, 8] width 21 height 9
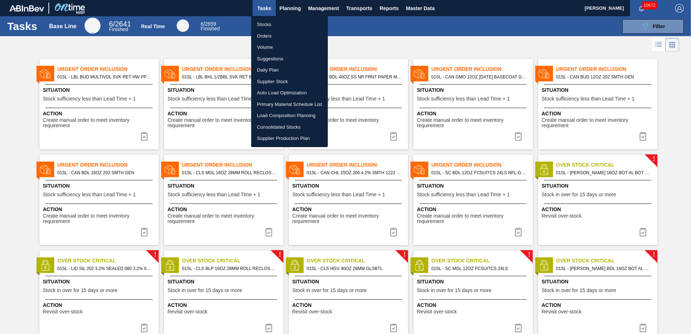
click at [271, 24] on li "Stocks" at bounding box center [289, 25] width 77 height 12
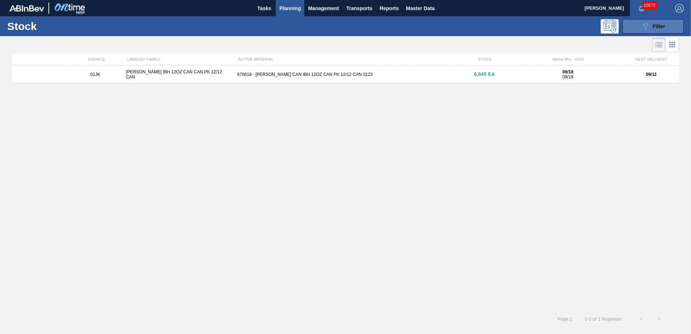
click at [637, 26] on button "089F7B8B-B2A5-4AFE-B5C0-19BA573D28AC Filter" at bounding box center [652, 26] width 61 height 14
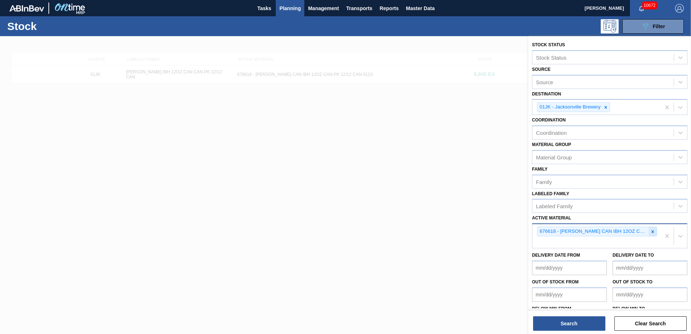
click at [652, 231] on icon at bounding box center [653, 231] width 3 height 3
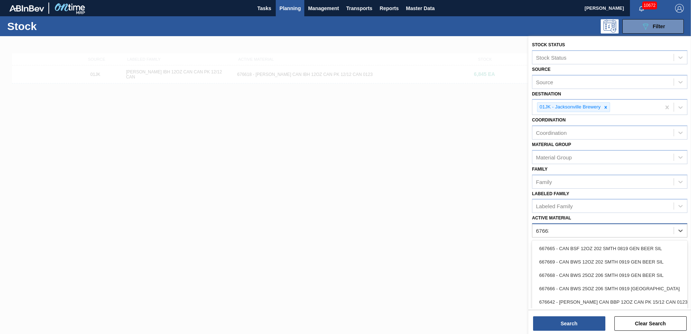
type Material "676631"
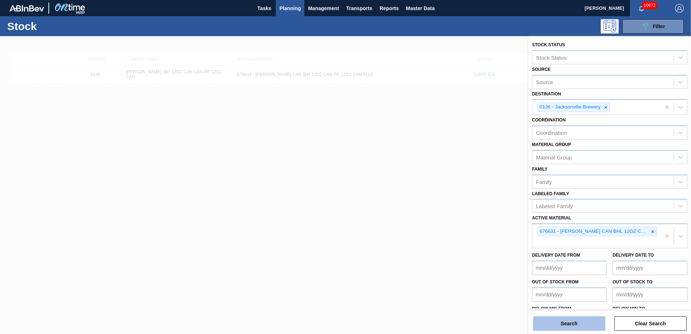
click at [538, 325] on button "Search" at bounding box center [569, 323] width 72 height 14
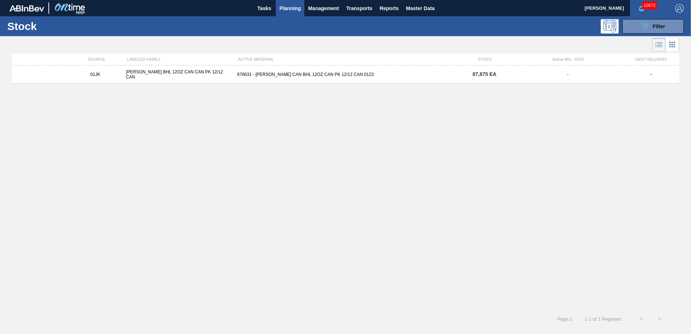
click at [386, 79] on div "01JK [PERSON_NAME] BHL 12OZ CAN CAN PK 12/12 CAN 676631 - [PERSON_NAME] CAN BHL…" at bounding box center [345, 74] width 667 height 18
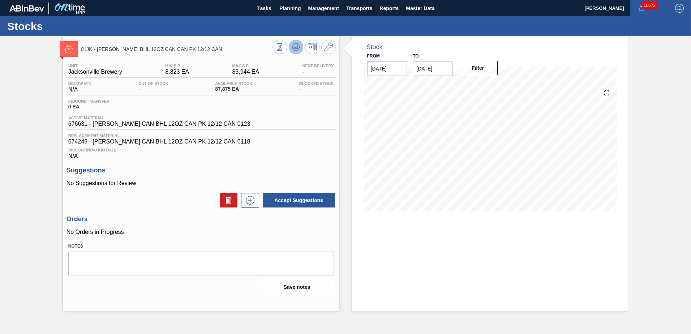
click at [299, 51] on span at bounding box center [296, 47] width 9 height 9
